Goal: Find specific page/section: Find specific page/section

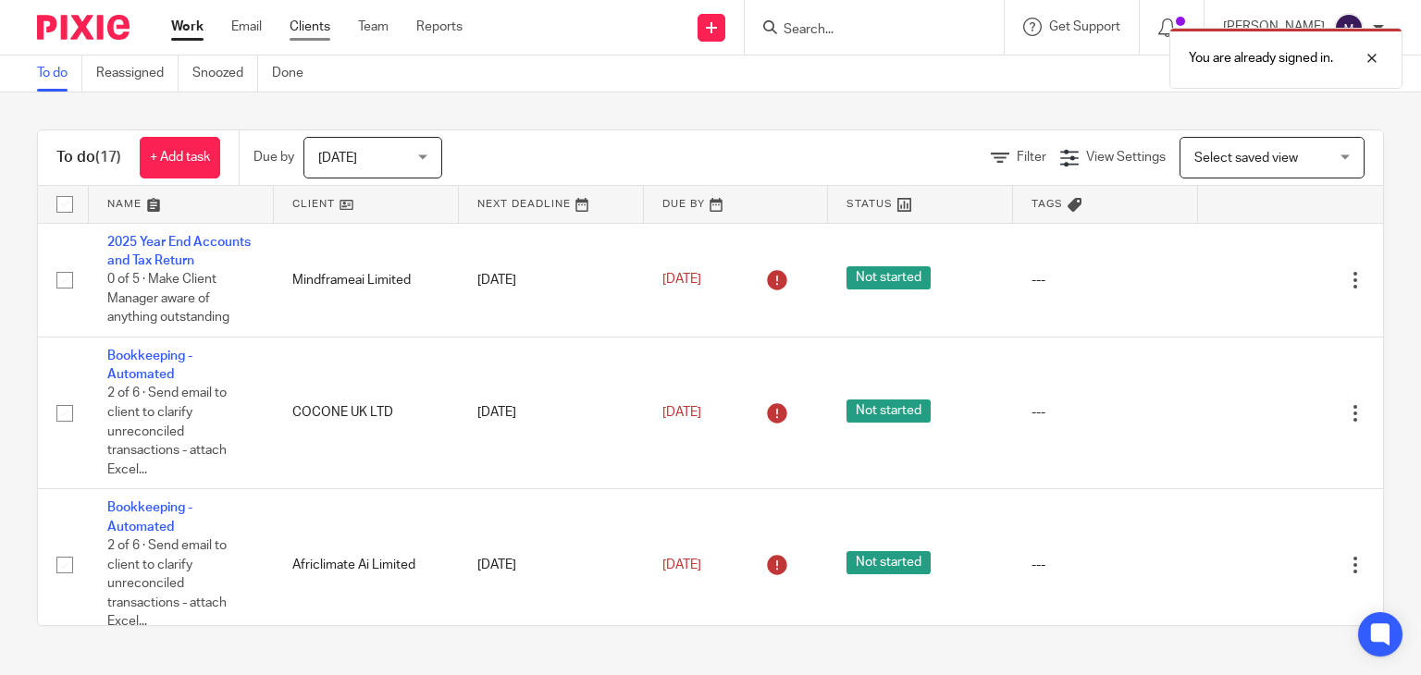
click at [302, 31] on link "Clients" at bounding box center [310, 27] width 41 height 19
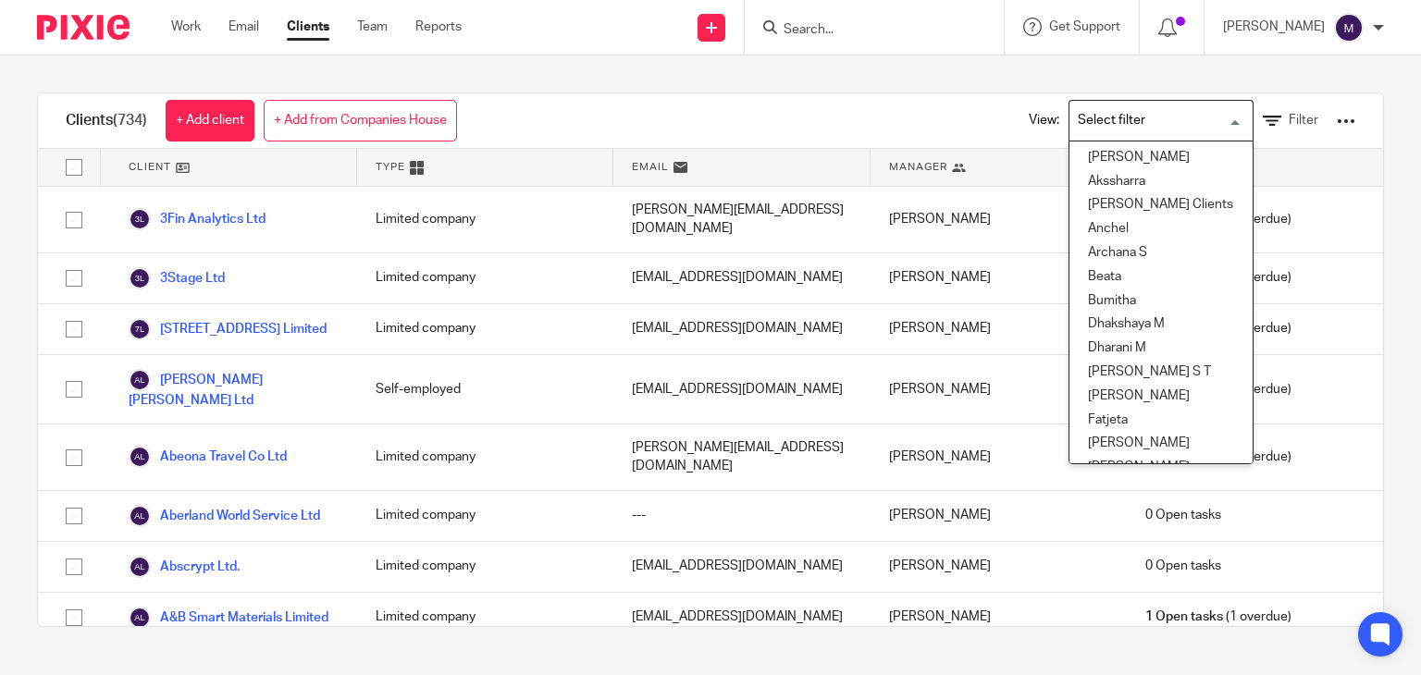
click at [1071, 117] on input "Search for option" at bounding box center [1156, 121] width 171 height 32
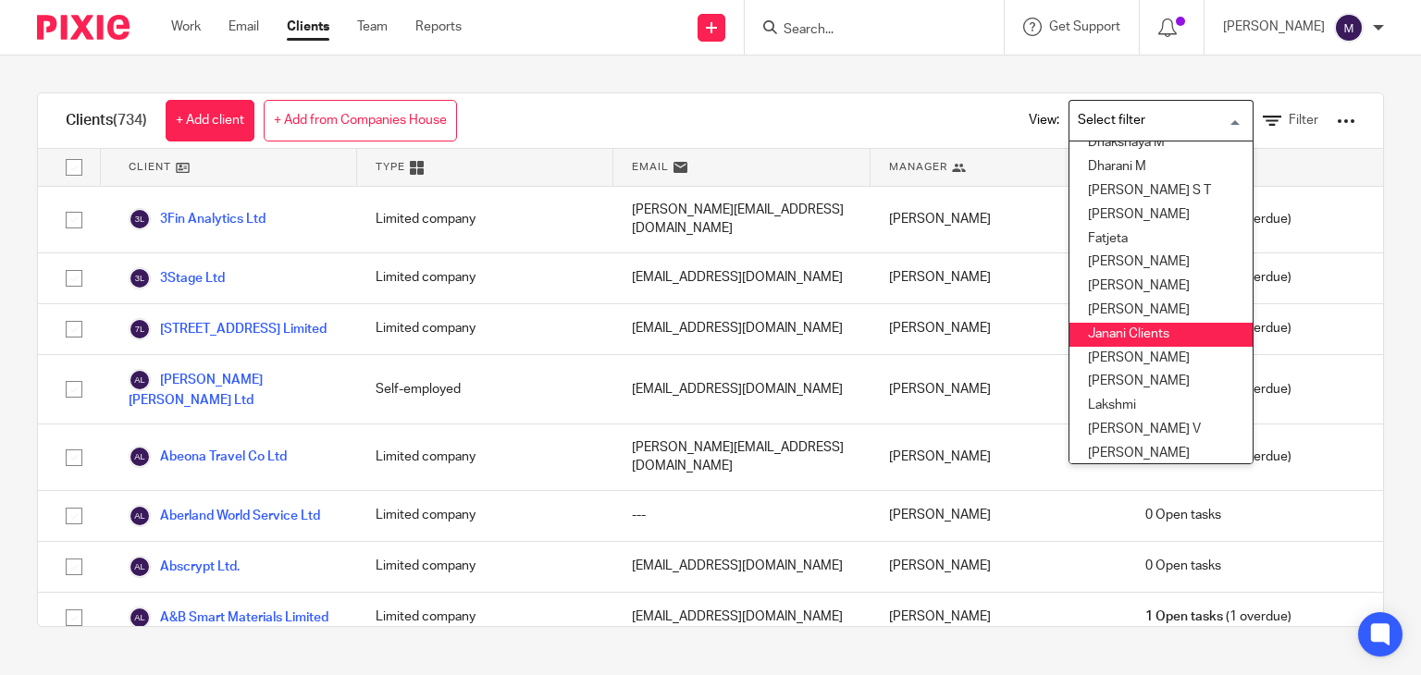
scroll to position [200, 0]
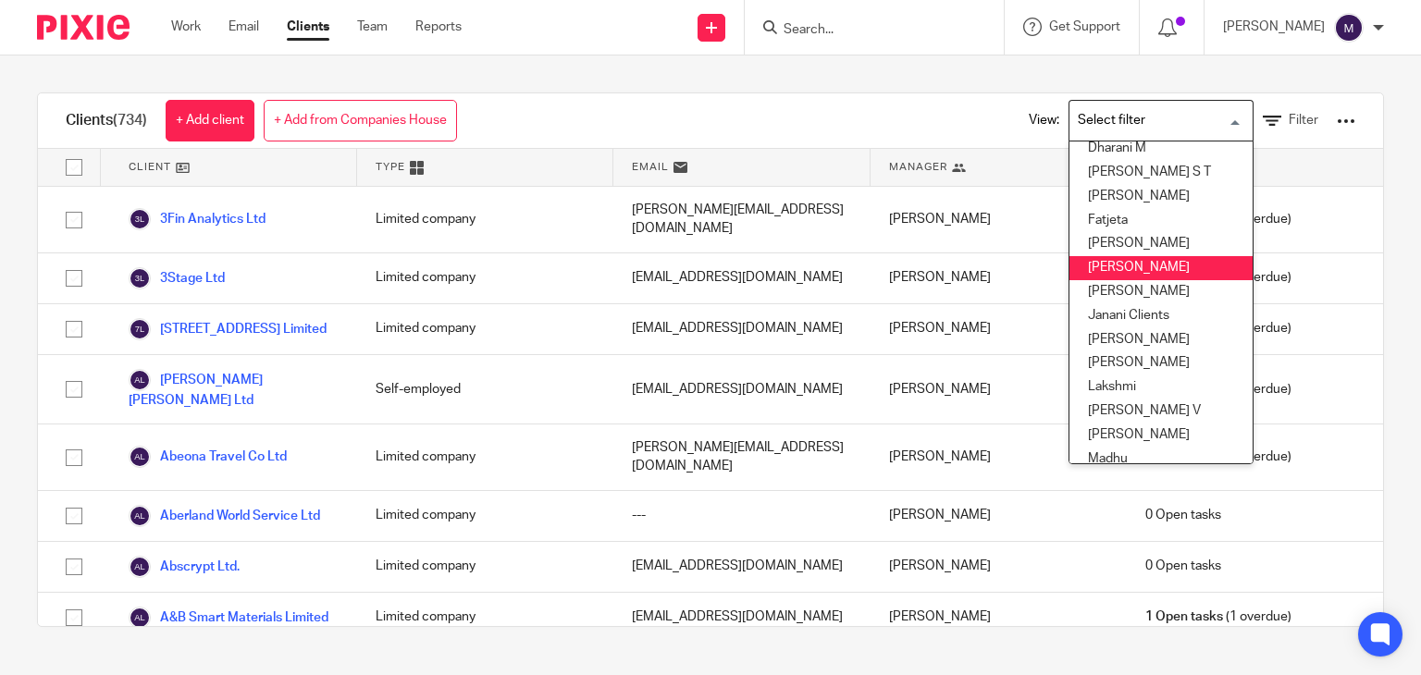
click at [1099, 272] on li "[PERSON_NAME]" at bounding box center [1160, 268] width 183 height 24
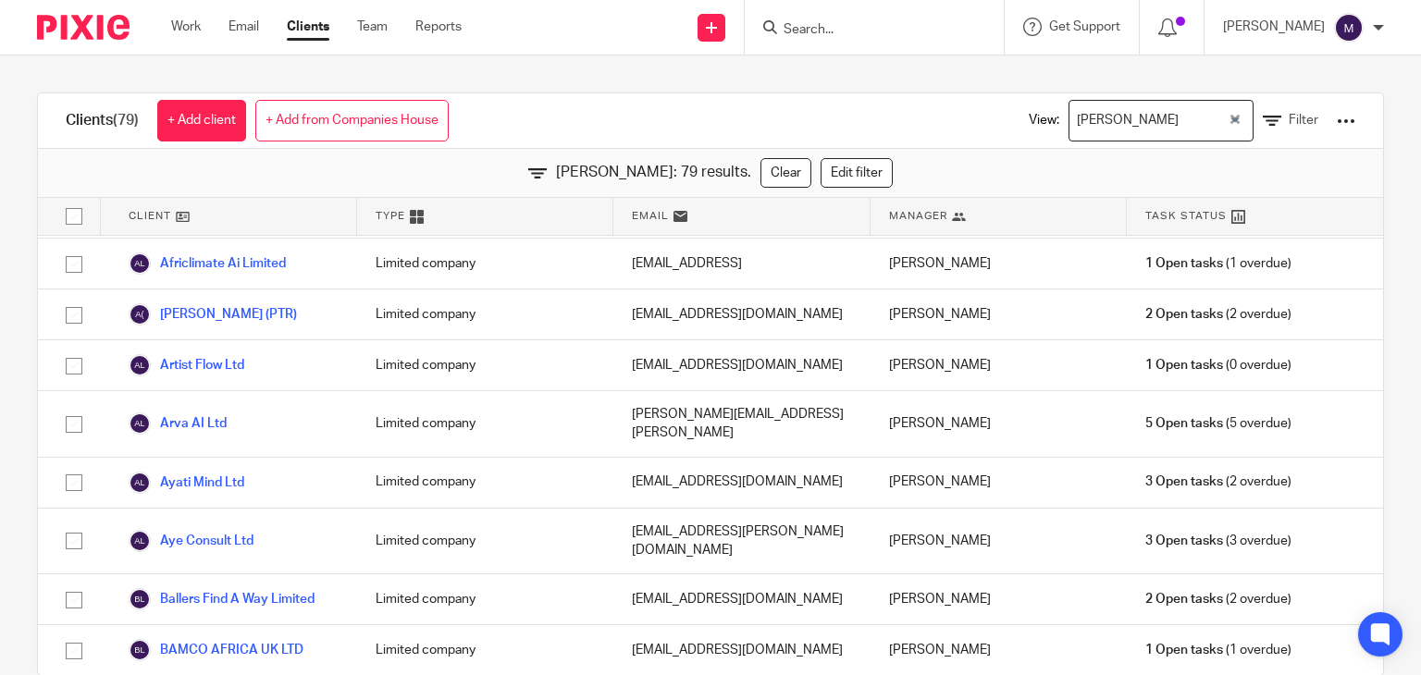
scroll to position [0, 0]
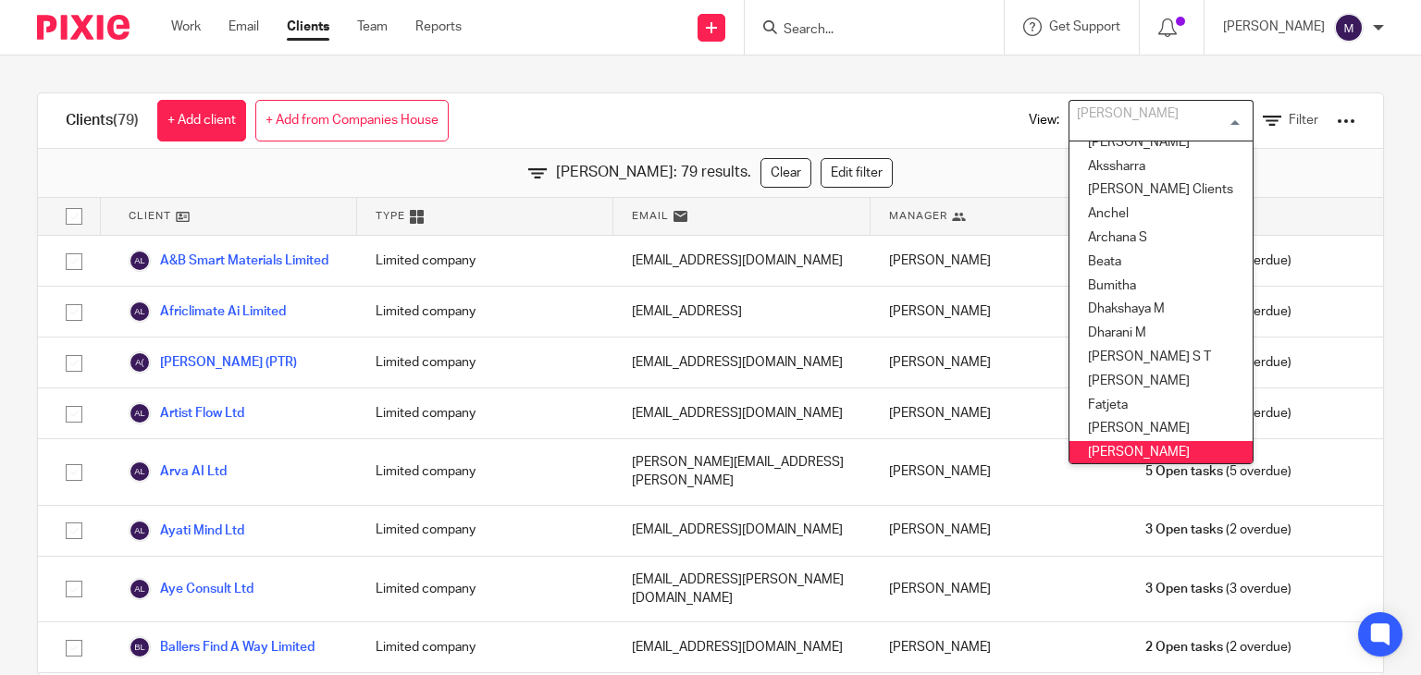
click at [1131, 127] on input "Search for option" at bounding box center [1156, 121] width 171 height 32
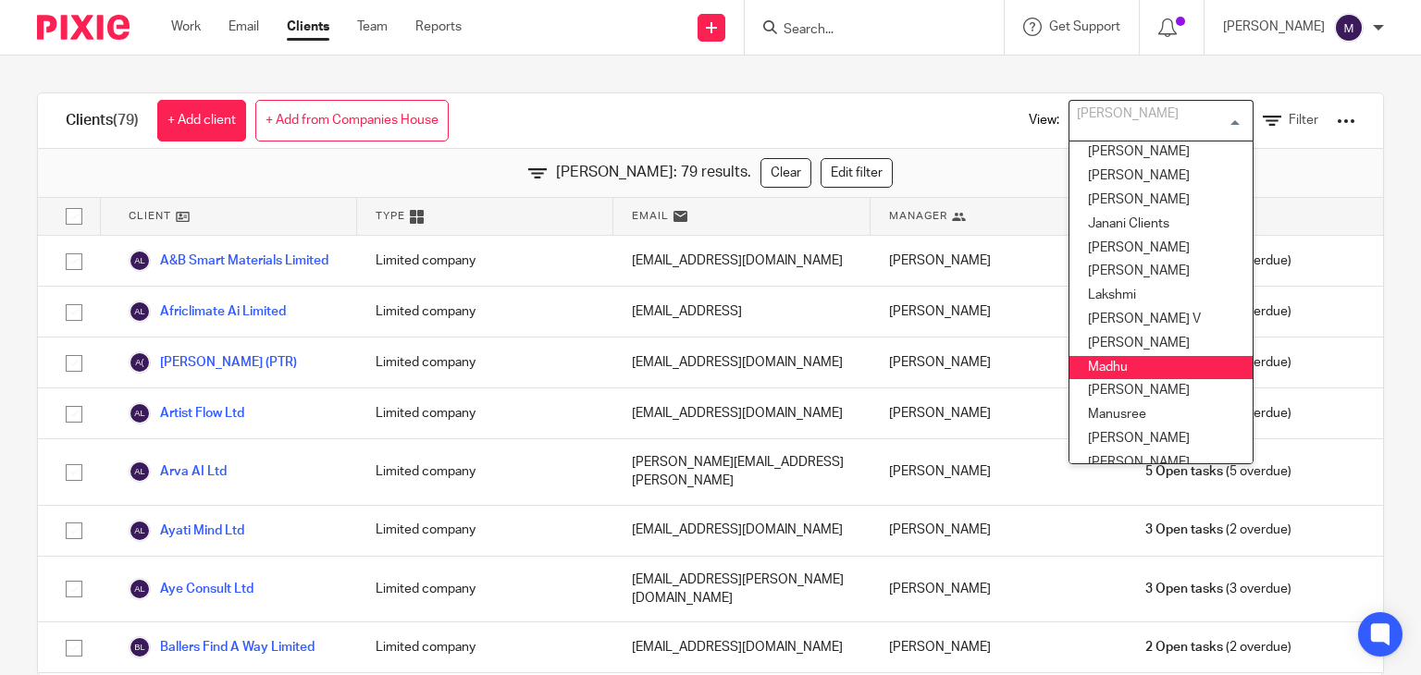
scroll to position [300, 0]
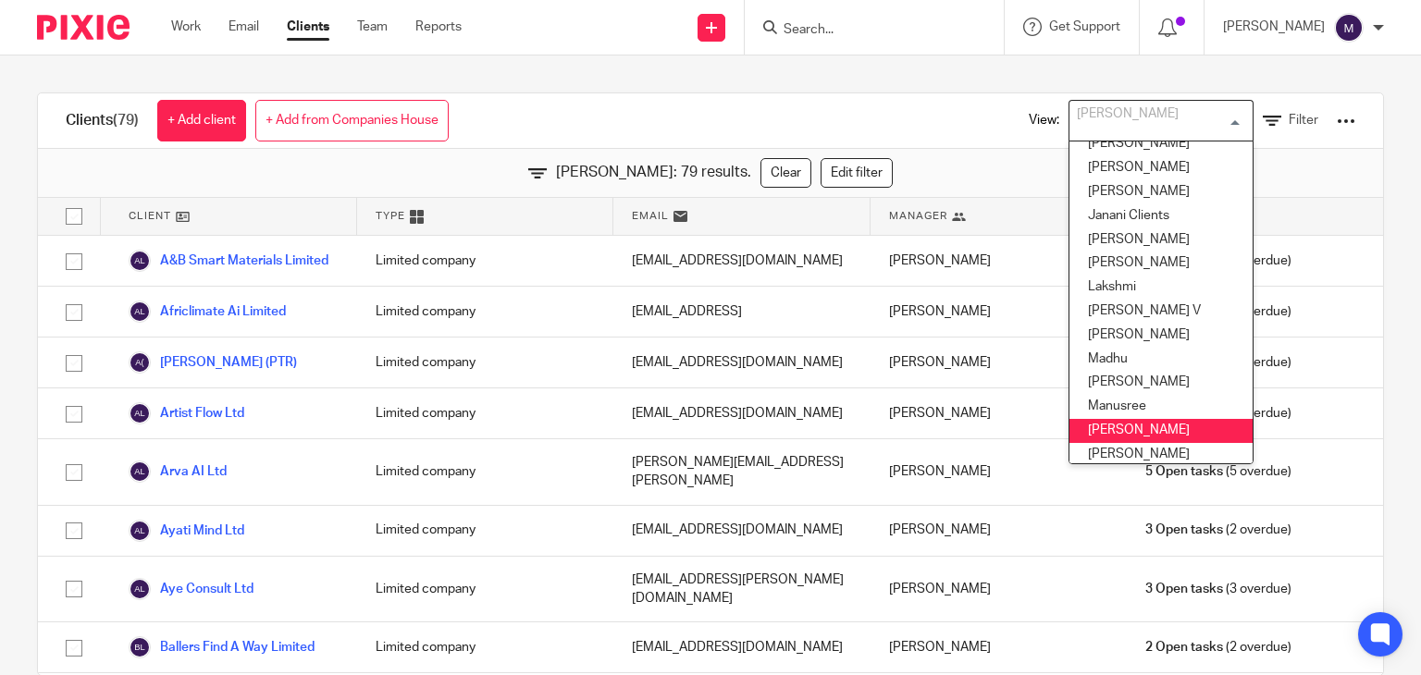
click at [1125, 427] on li "[PERSON_NAME]" at bounding box center [1160, 431] width 183 height 24
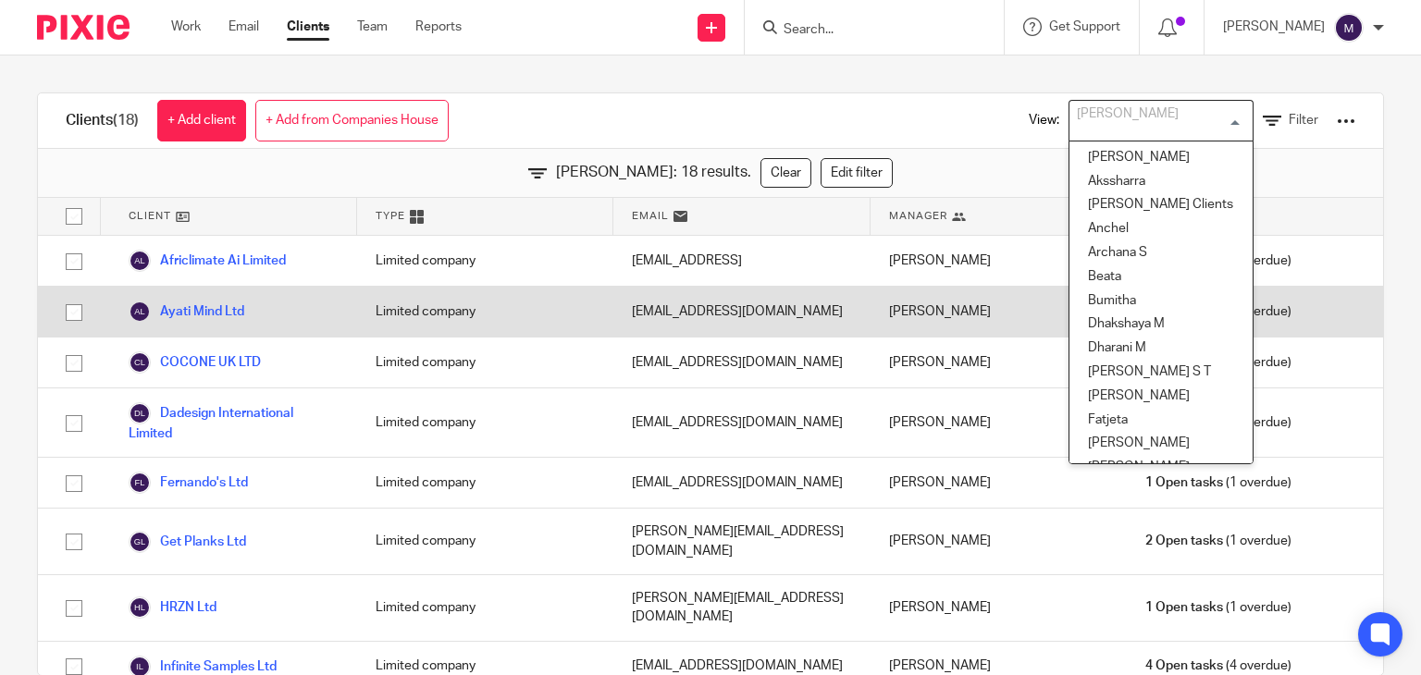
scroll to position [278, 0]
